Goal: Task Accomplishment & Management: Complete application form

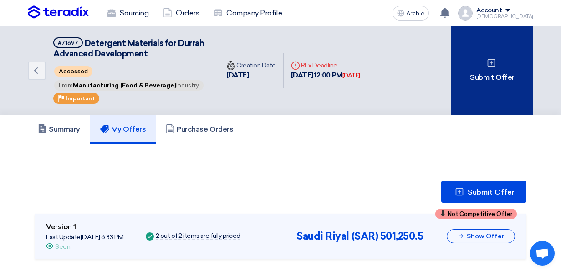
click at [493, 76] on font "Submit Offer" at bounding box center [492, 77] width 44 height 11
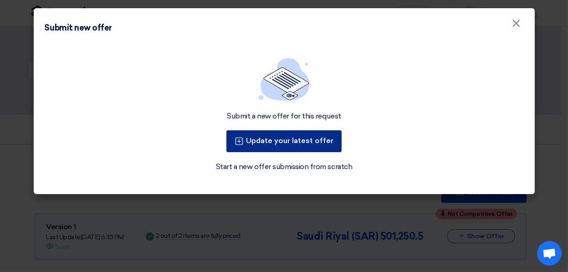
click at [295, 139] on font "Update your latest offer" at bounding box center [289, 140] width 87 height 9
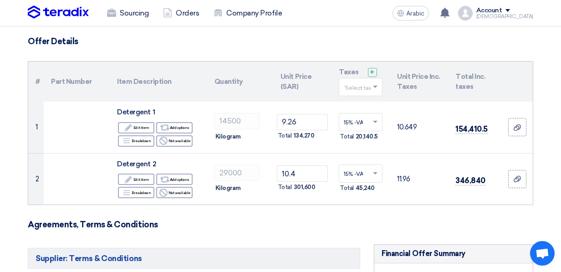
scroll to position [60, 0]
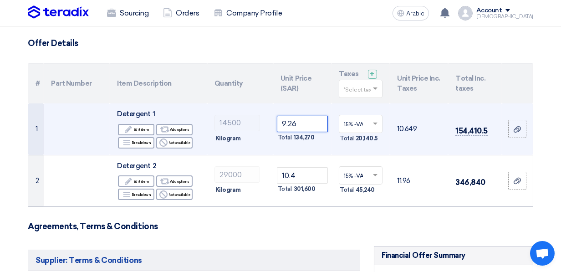
click at [303, 125] on input "9.26" at bounding box center [302, 124] width 51 height 16
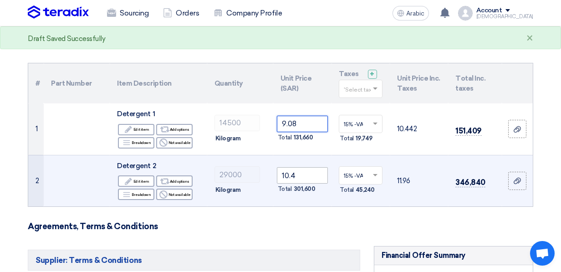
type input "9.08"
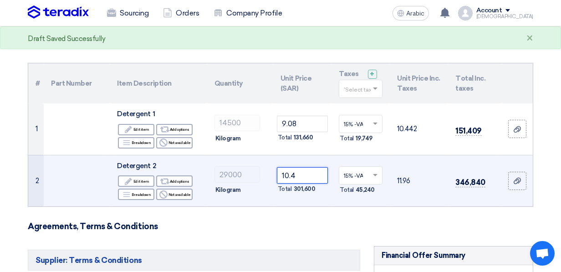
click at [302, 177] on input "10.4" at bounding box center [302, 175] width 51 height 16
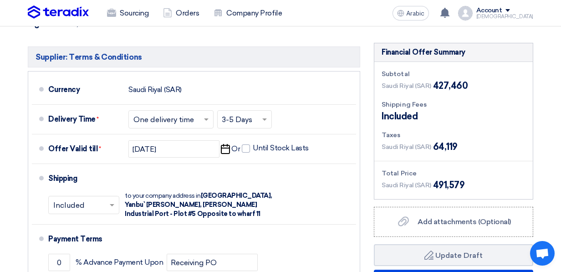
scroll to position [246, 0]
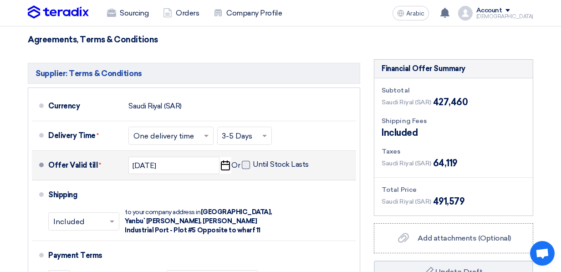
type input "10.2"
click at [245, 163] on span at bounding box center [246, 165] width 8 height 8
click at [253, 163] on input "Until Stock Lasts" at bounding box center [282, 168] width 58 height 17
checkbox input "true"
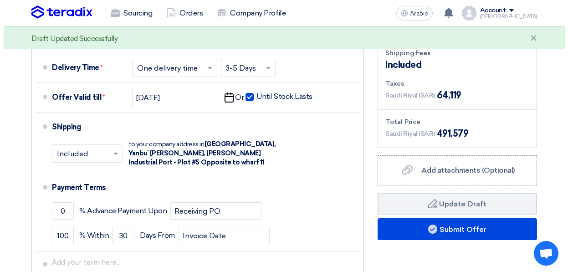
scroll to position [315, 0]
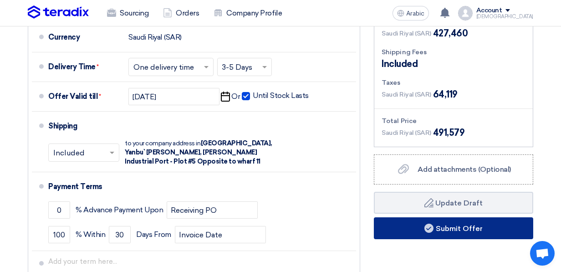
click at [465, 225] on font "Submit Offer" at bounding box center [459, 228] width 47 height 9
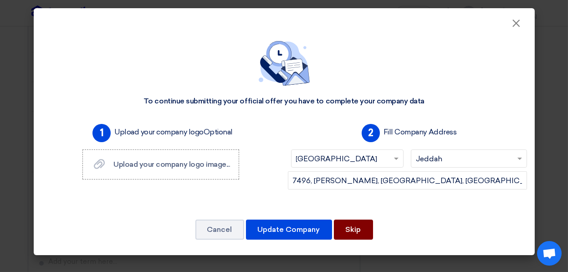
click at [348, 228] on button "Skip" at bounding box center [353, 230] width 39 height 20
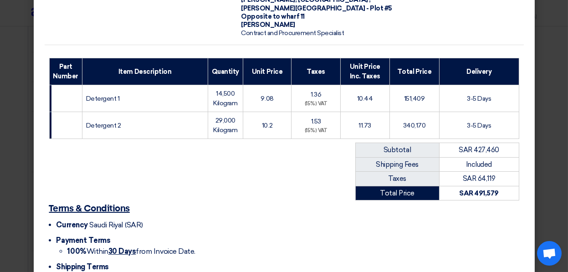
scroll to position [158, 0]
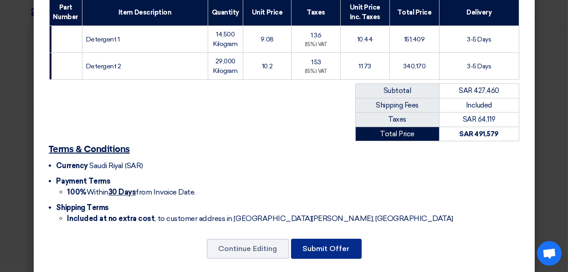
click at [318, 239] on button "Submit Offer" at bounding box center [326, 249] width 71 height 20
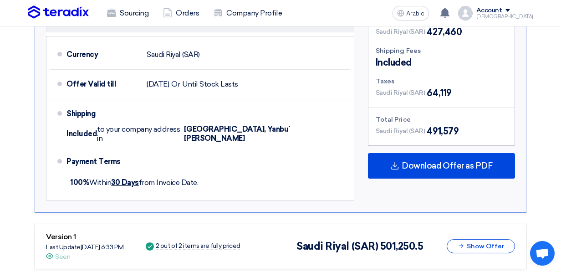
scroll to position [433, 0]
